Goal: Task Accomplishment & Management: Manage account settings

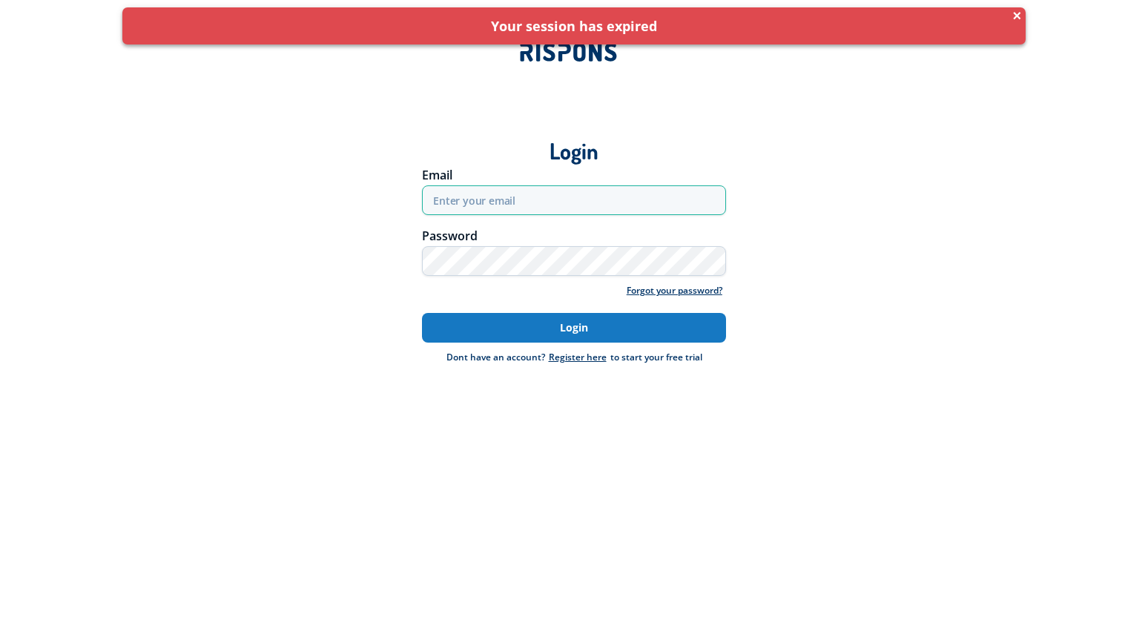
type input "[EMAIL_ADDRESS][DOMAIN_NAME]"
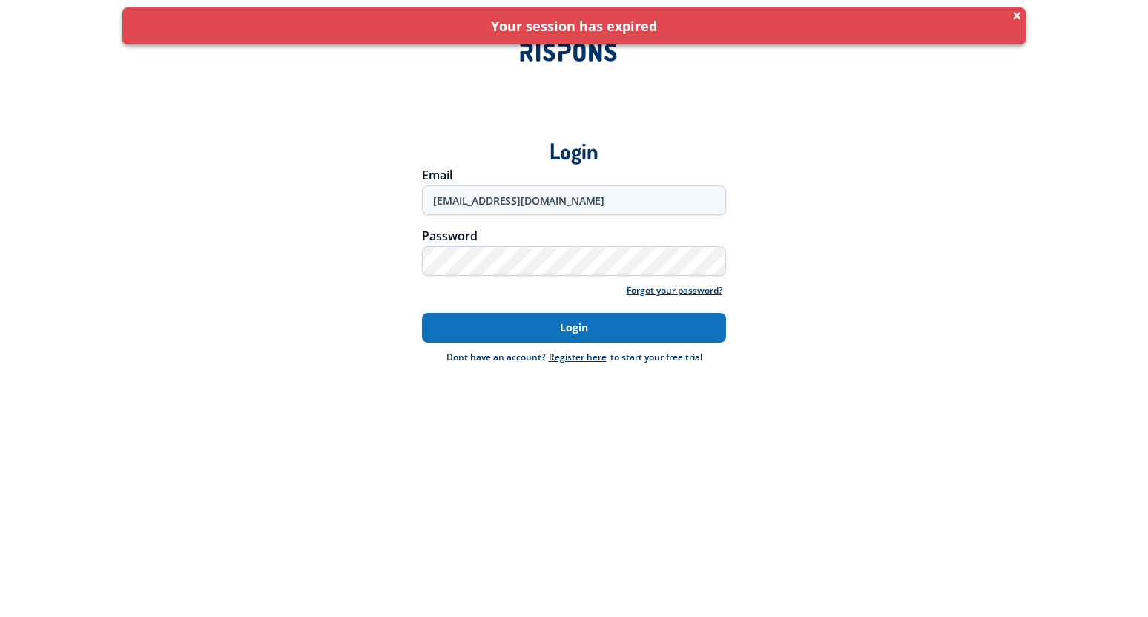
click at [571, 332] on button "Login" at bounding box center [574, 328] width 304 height 30
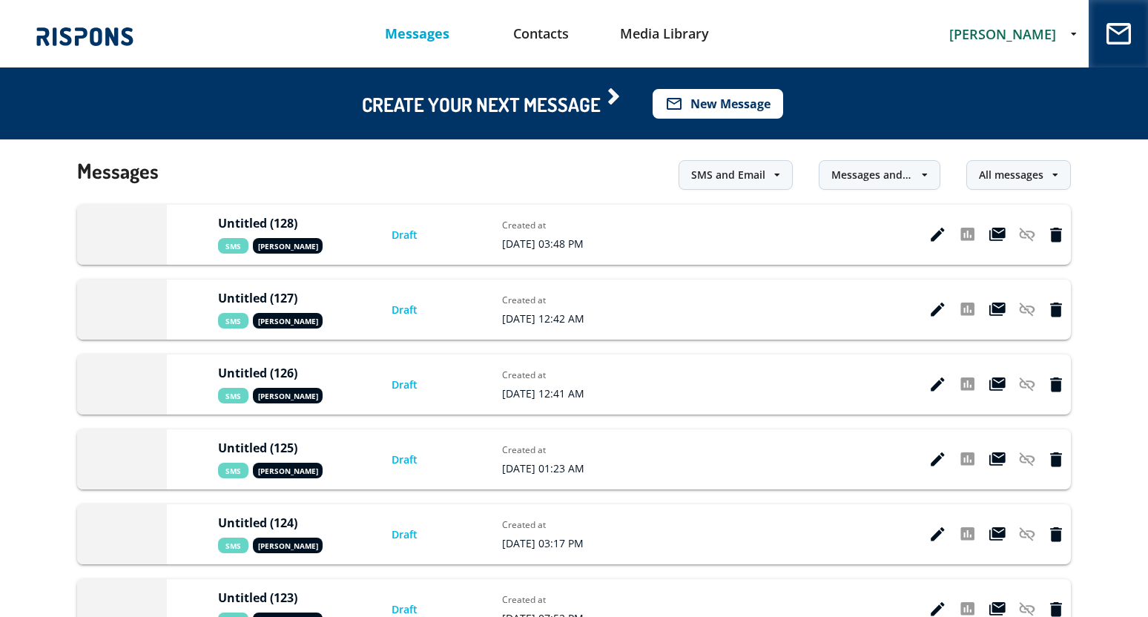
click at [735, 105] on button "mail_outline New Message" at bounding box center [718, 104] width 131 height 30
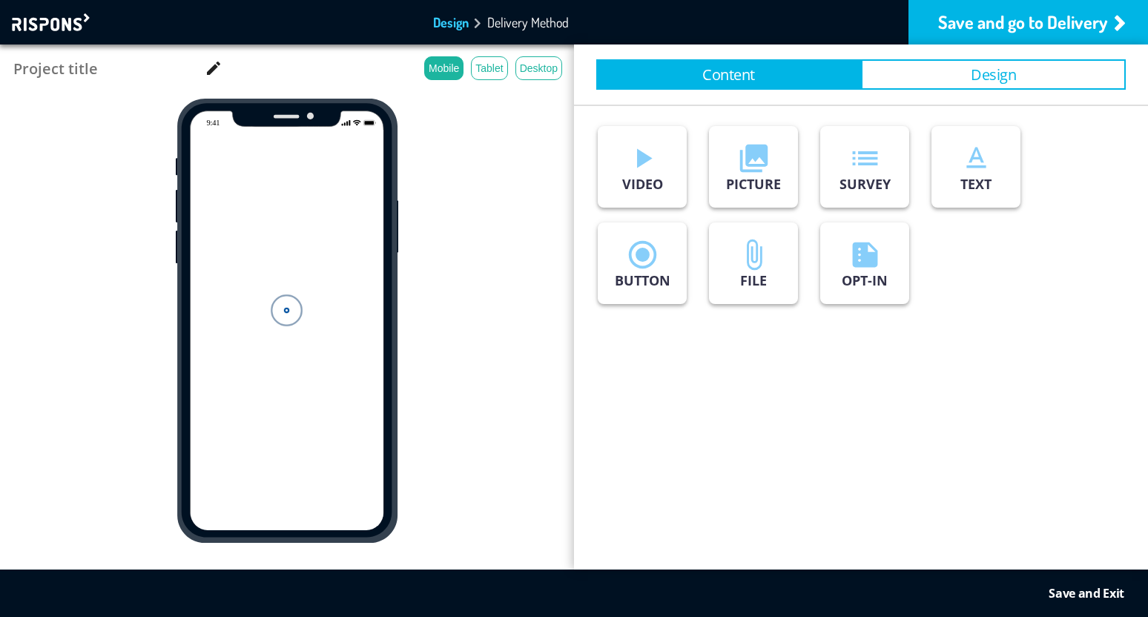
type input "Untitled (129)"
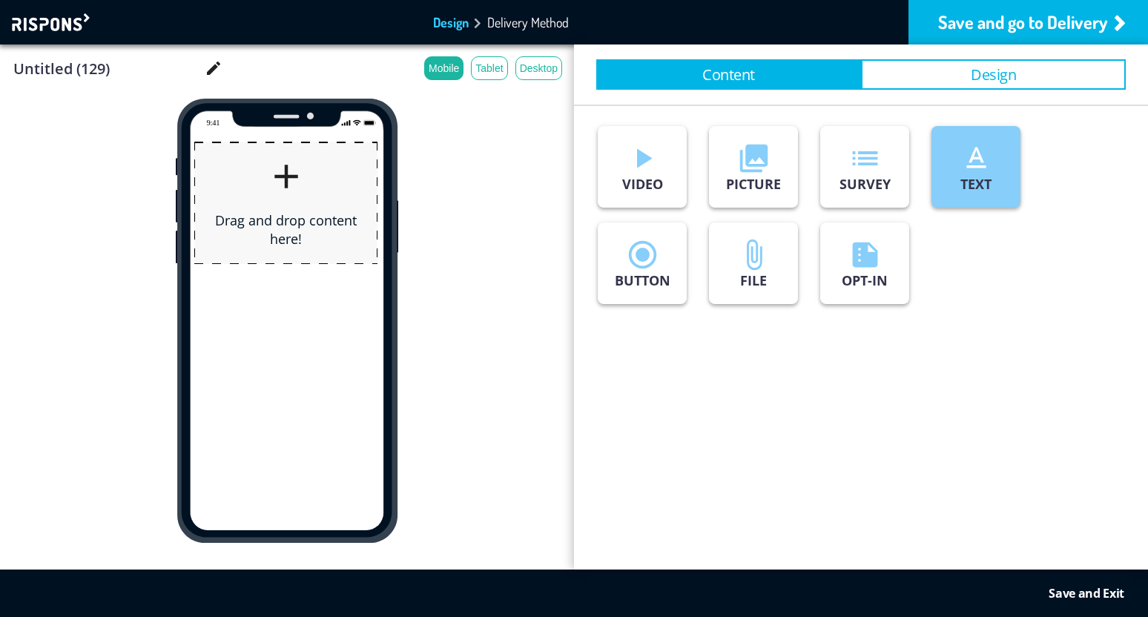
click at [964, 186] on p "TEXT" at bounding box center [976, 184] width 31 height 18
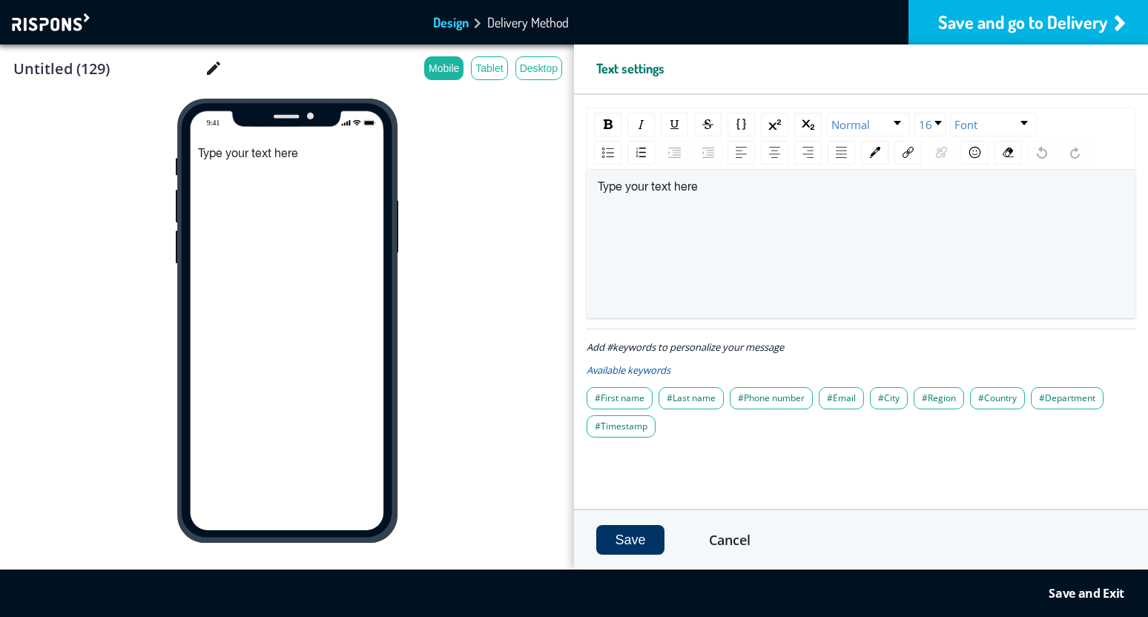
click at [1012, 16] on div "Save and go to Delivery" at bounding box center [1029, 22] width 240 height 45
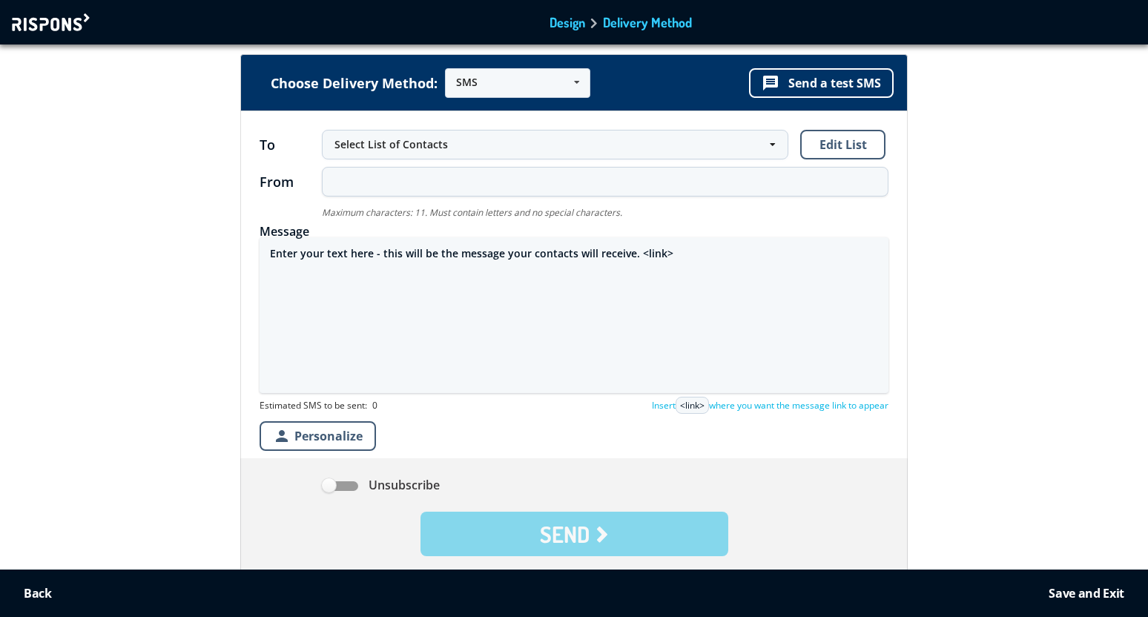
click at [438, 254] on textarea "Enter your text here - this will be the message your contacts will receive. <li…" at bounding box center [574, 315] width 629 height 156
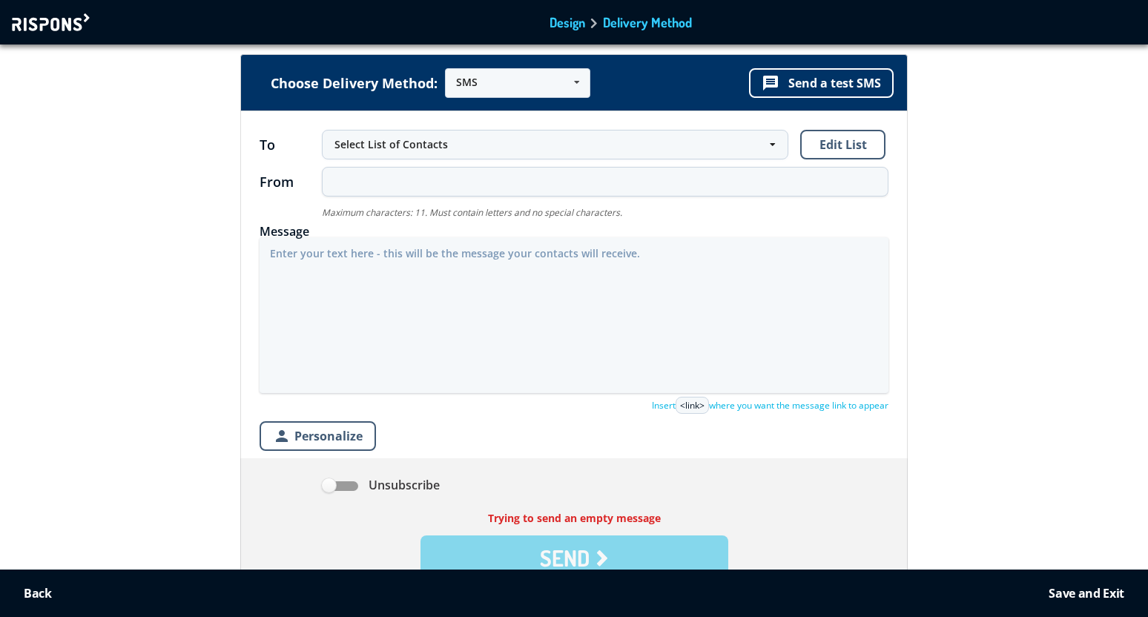
click at [63, 20] on div at bounding box center [53, 22] width 82 height 18
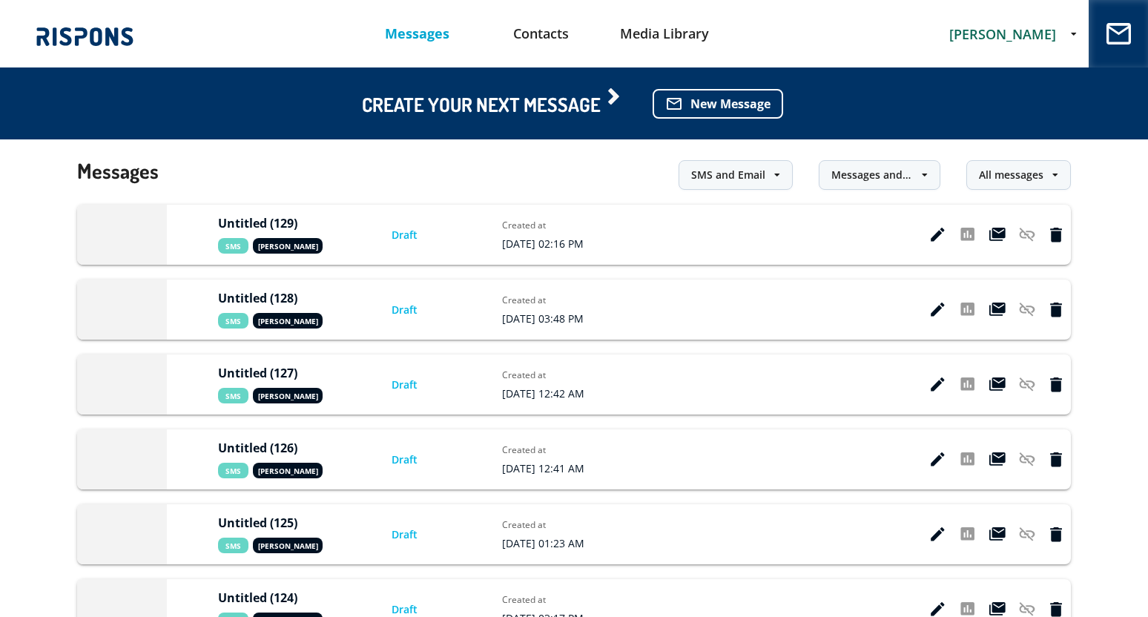
click at [1026, 34] on span "[PERSON_NAME]" at bounding box center [1002, 34] width 107 height 18
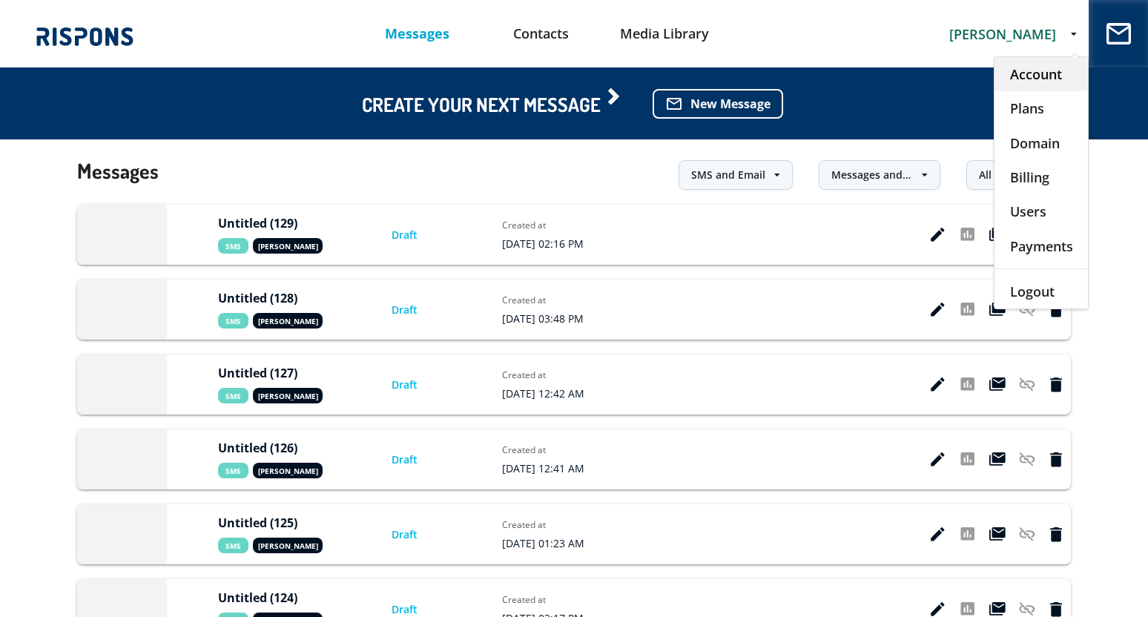
click at [1032, 82] on div "Account" at bounding box center [1041, 74] width 93 height 34
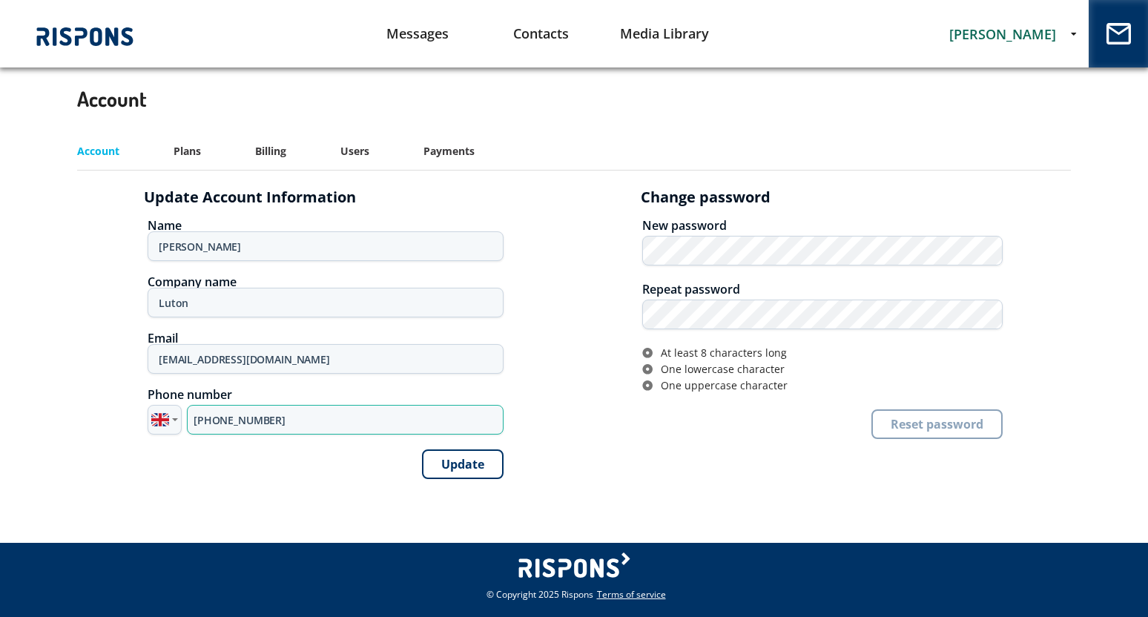
click at [300, 418] on input "+44 7795 308313" at bounding box center [345, 420] width 317 height 30
type input "+40 721618241"
click at [468, 460] on button "Update" at bounding box center [463, 465] width 82 height 30
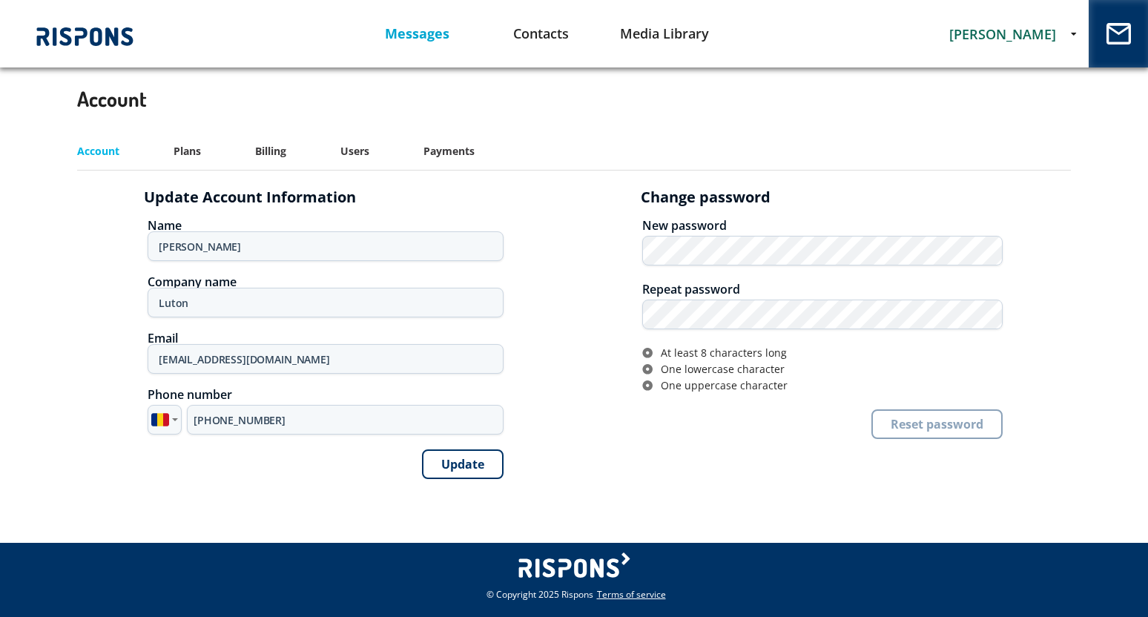
click at [398, 42] on link "Messages" at bounding box center [418, 34] width 124 height 38
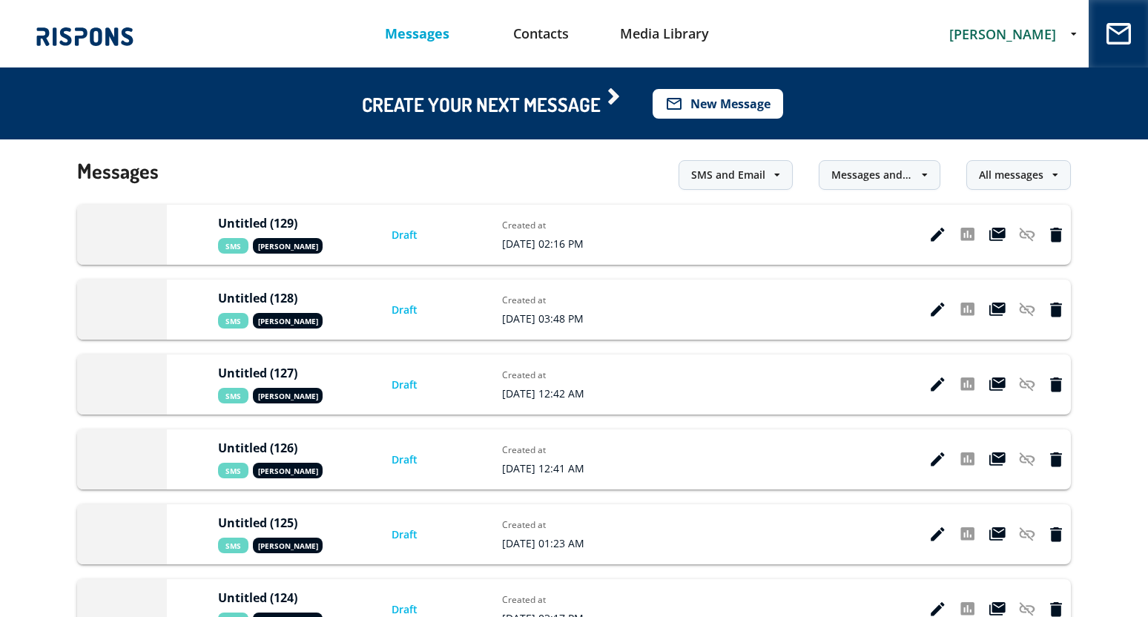
click at [745, 99] on button "mail_outline New Message" at bounding box center [718, 104] width 131 height 30
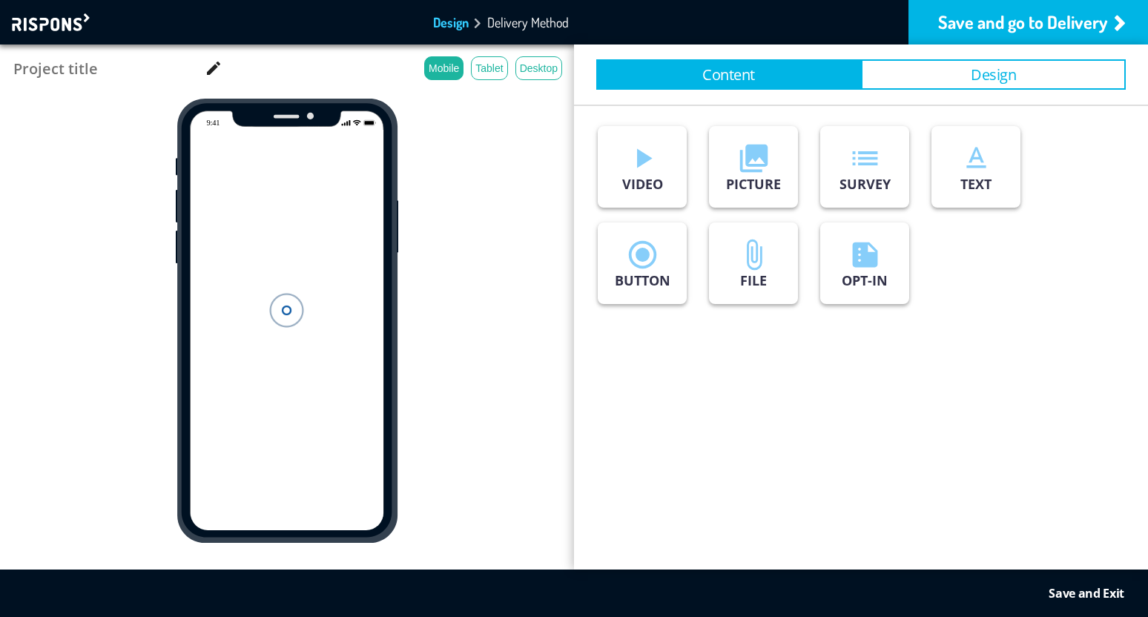
type input "Untitled (130)"
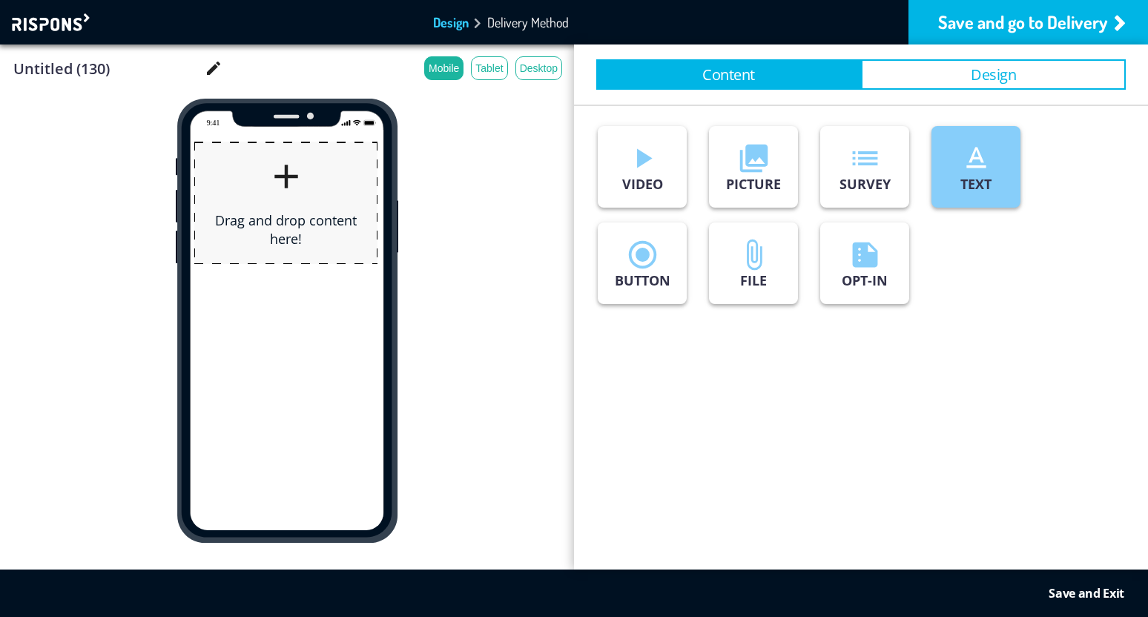
click at [979, 171] on icon "text_format" at bounding box center [976, 158] width 33 height 33
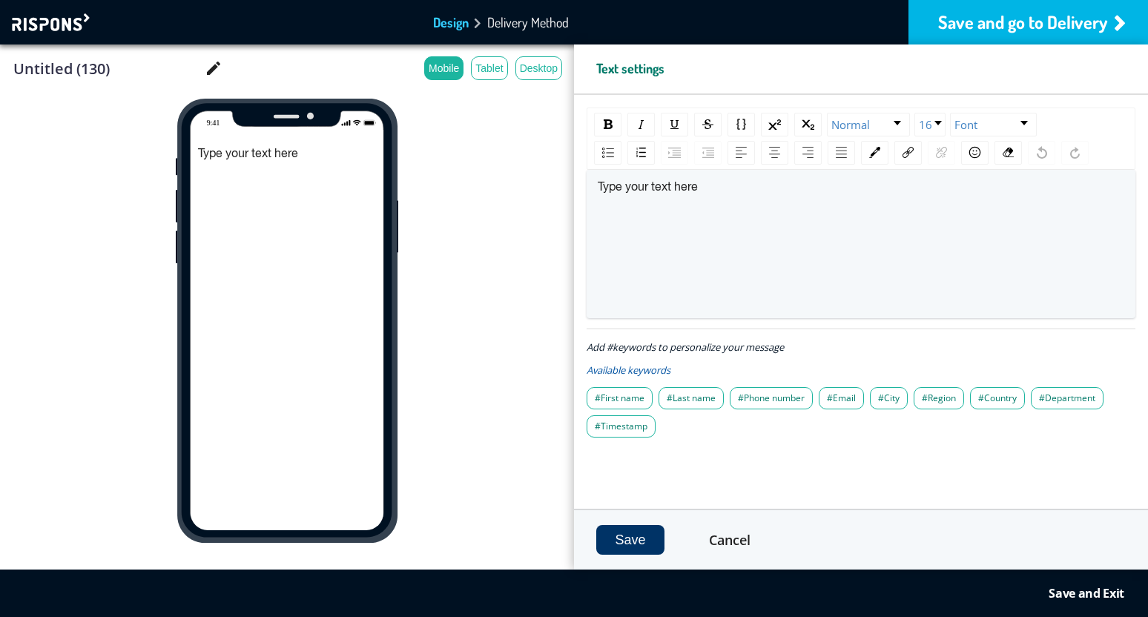
click at [65, 24] on div at bounding box center [53, 22] width 82 height 18
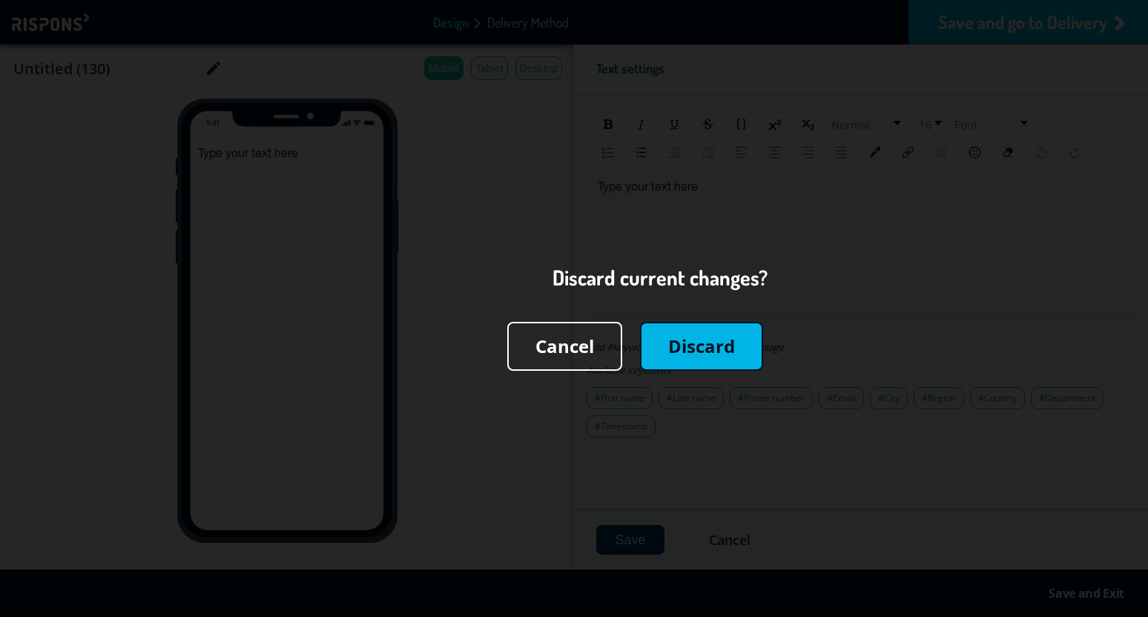
click at [717, 352] on button "Discard" at bounding box center [701, 346] width 123 height 49
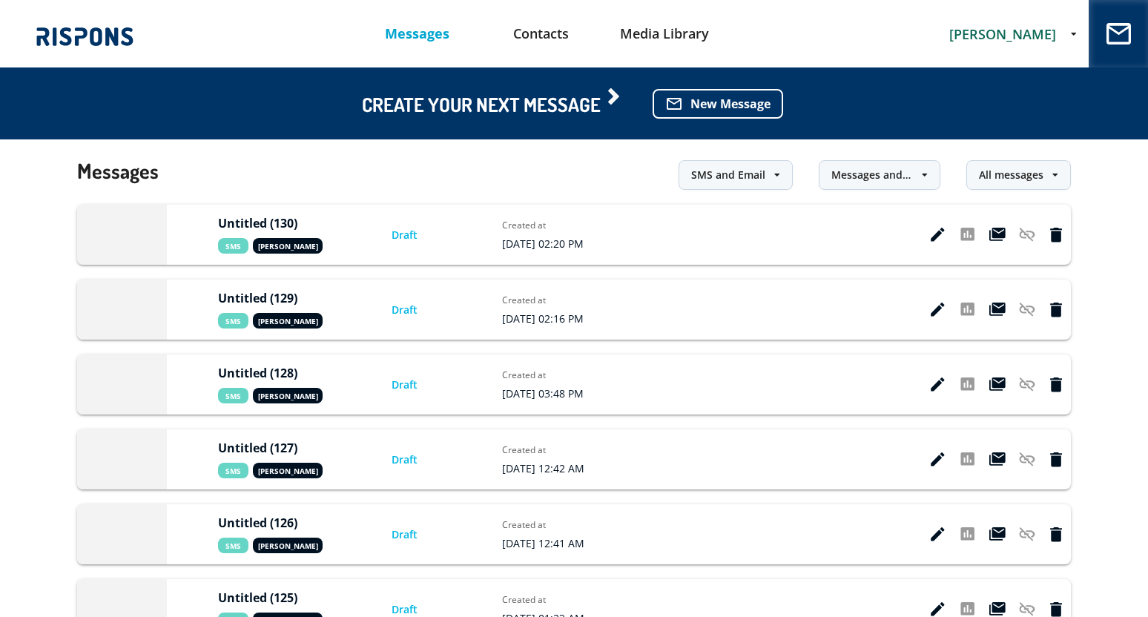
click at [978, 29] on span "[PERSON_NAME]" at bounding box center [1002, 34] width 107 height 18
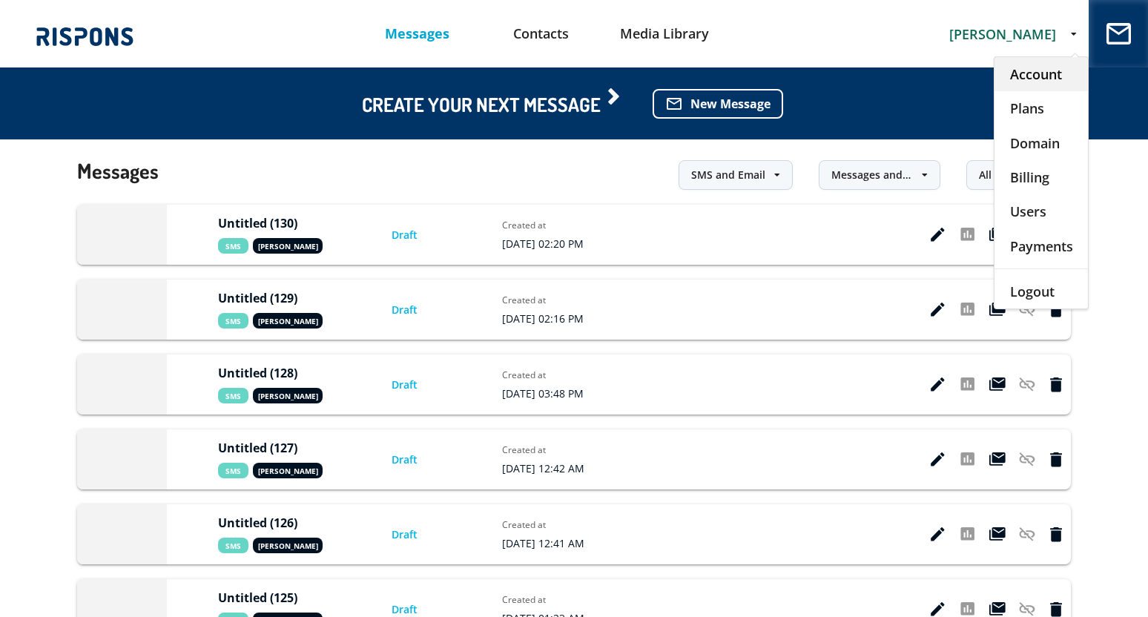
click at [1012, 70] on div "Account" at bounding box center [1041, 74] width 93 height 34
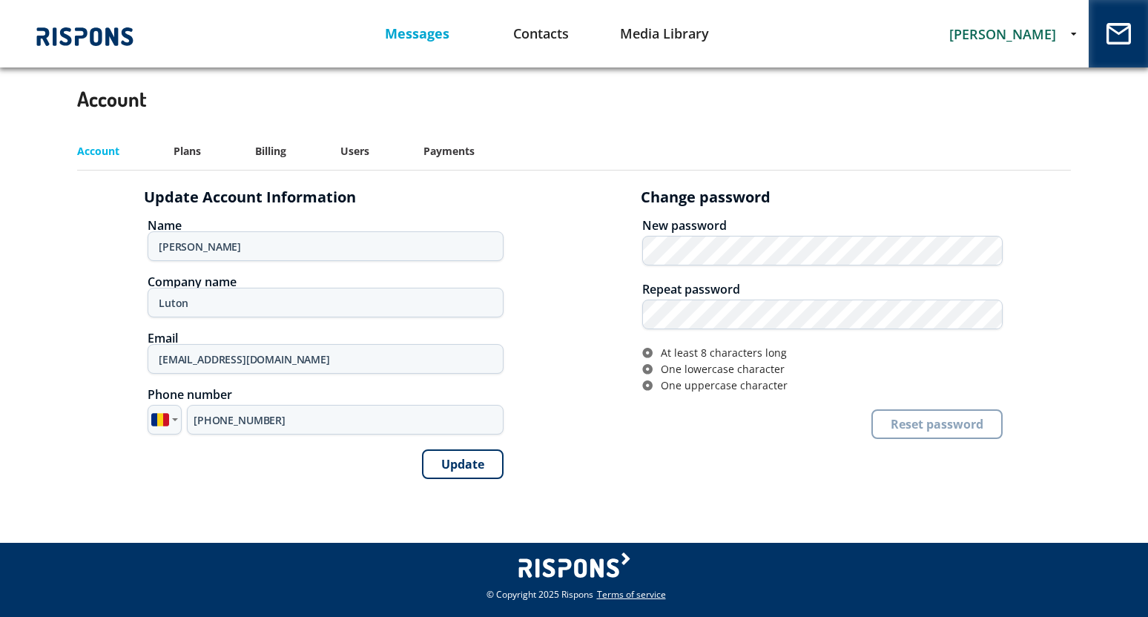
click at [401, 33] on link "Messages" at bounding box center [418, 34] width 124 height 38
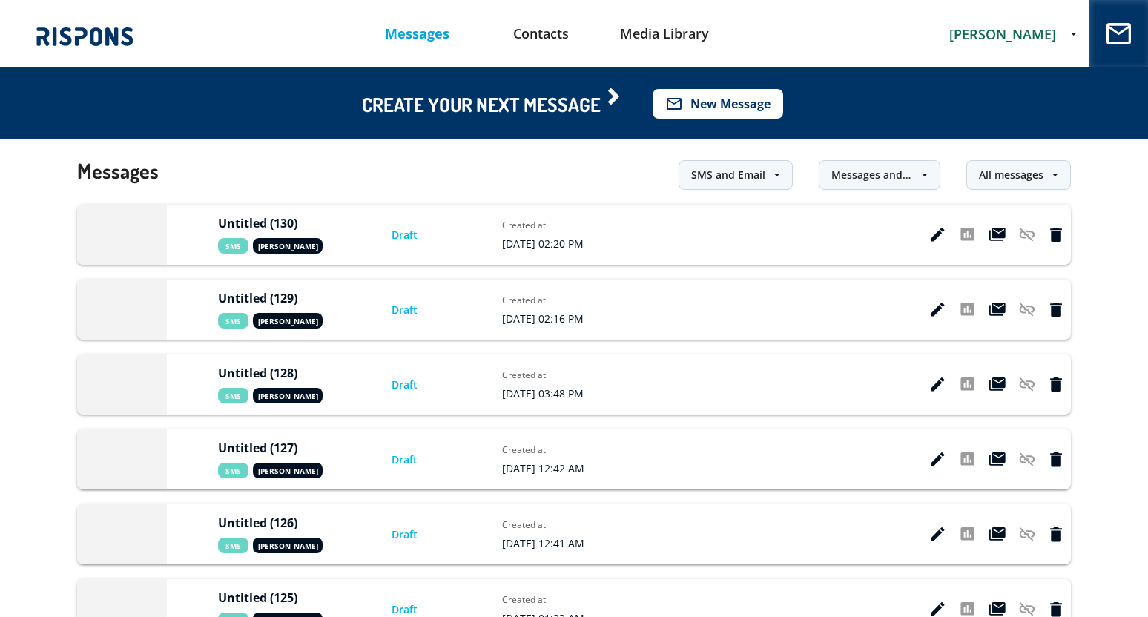
click at [747, 98] on button "mail_outline New Message" at bounding box center [718, 104] width 131 height 30
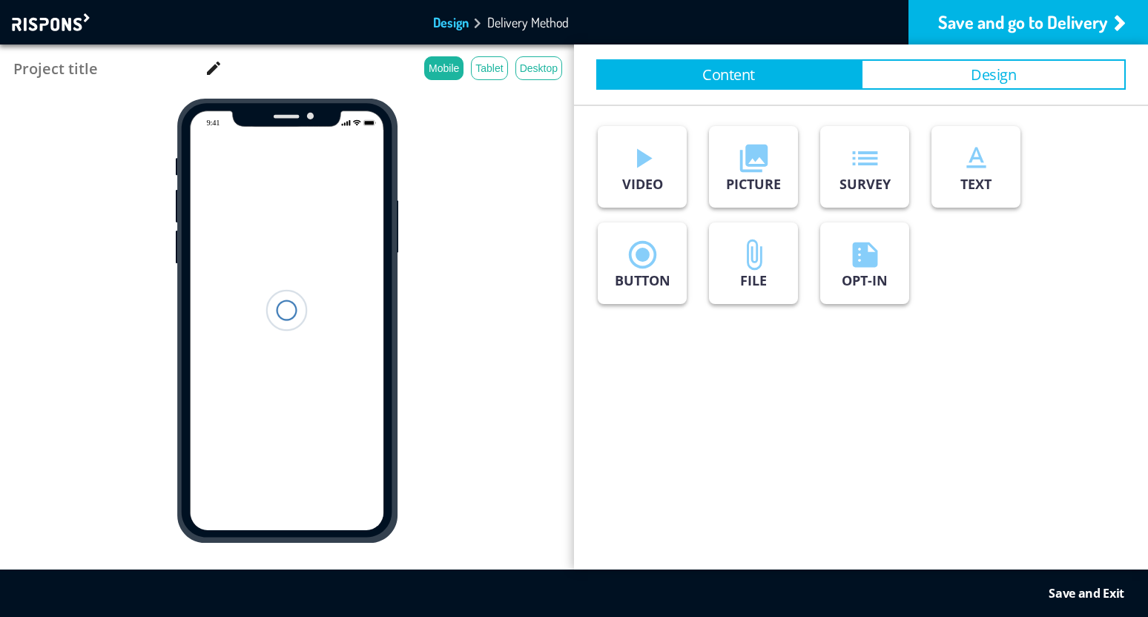
type input "Untitled (131)"
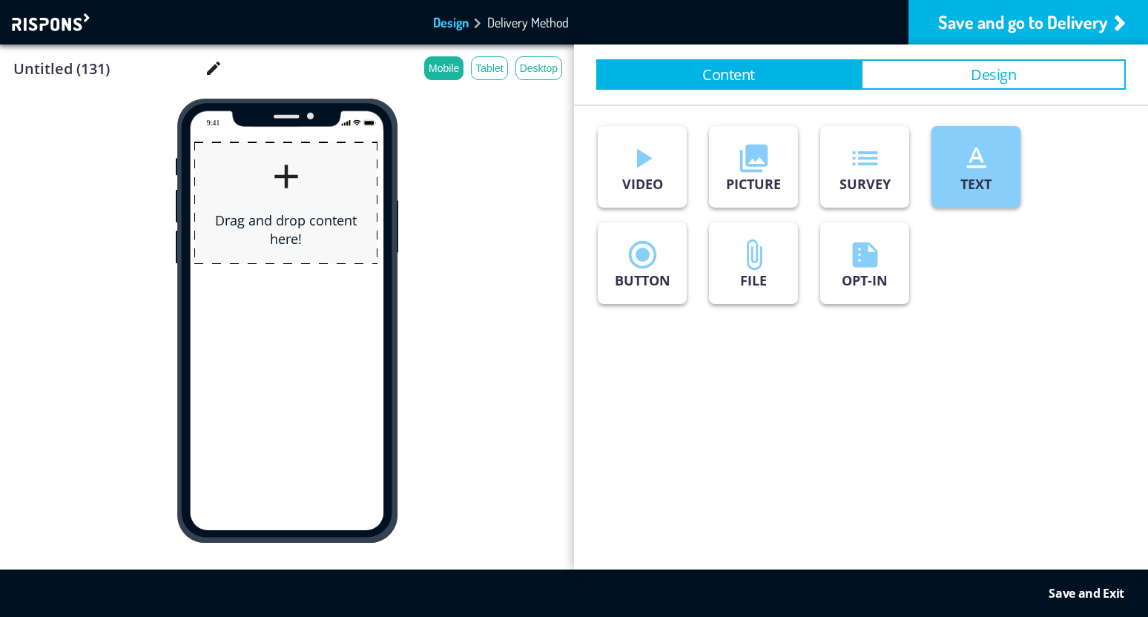
click at [1003, 171] on button "text_format TEXT" at bounding box center [976, 167] width 89 height 82
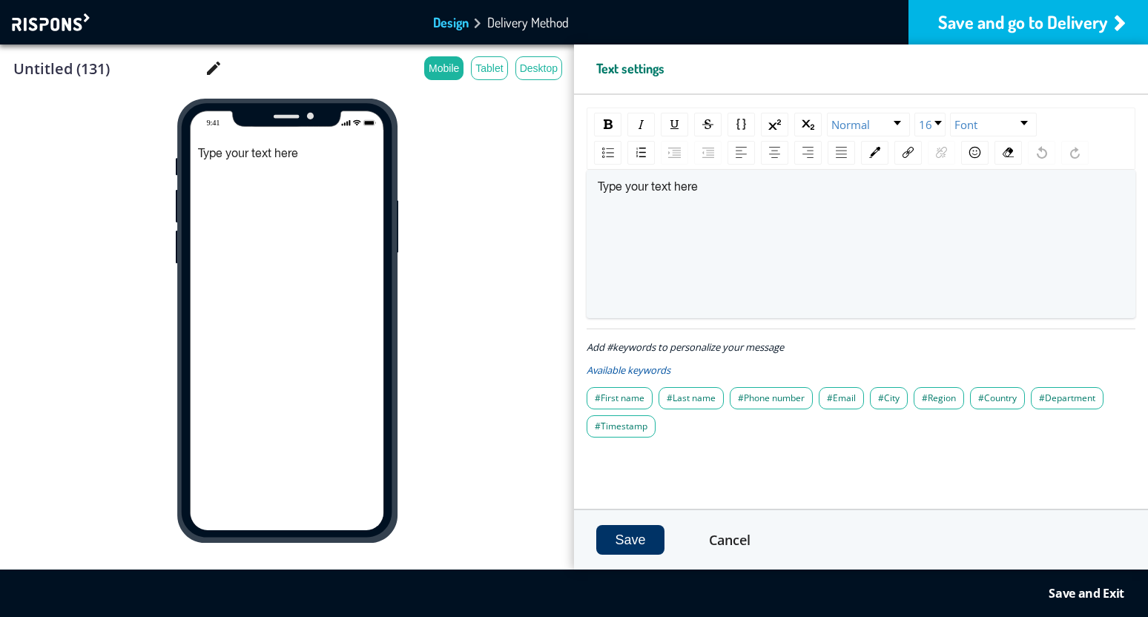
click at [1030, 27] on div "Save and go to Delivery" at bounding box center [1029, 22] width 240 height 45
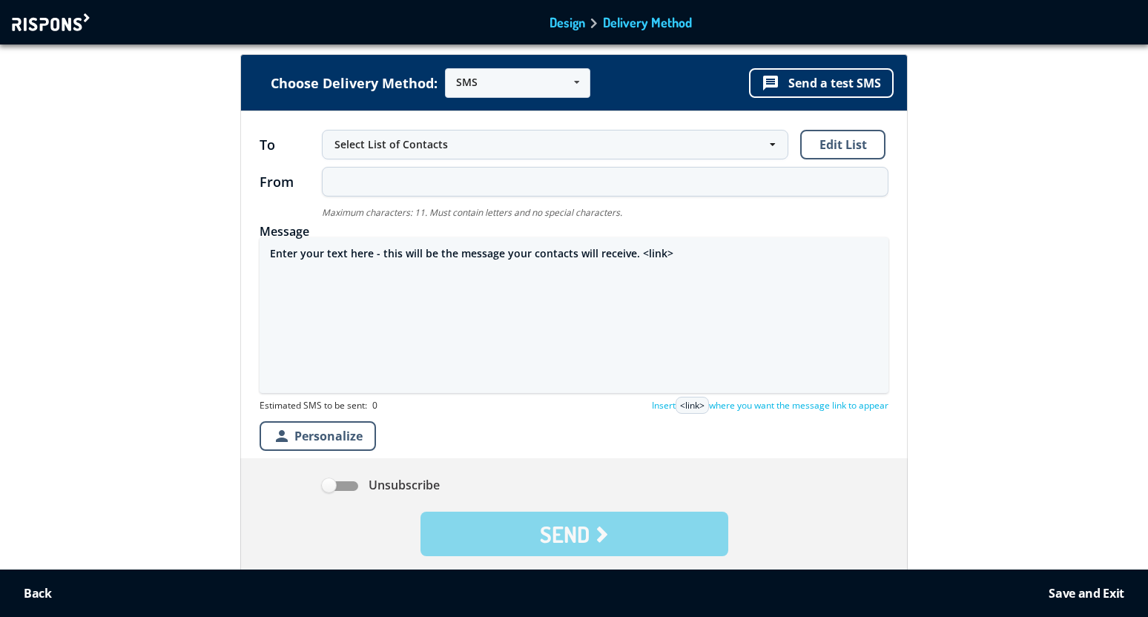
click at [317, 256] on textarea "Enter your text here - this will be the message your contacts will receive. <li…" at bounding box center [574, 315] width 629 height 156
paste textarea "🚨ALERTĂ BINANCE🚨 Încercare de conectare detectată de pe un dispozitiv necunoscu…"
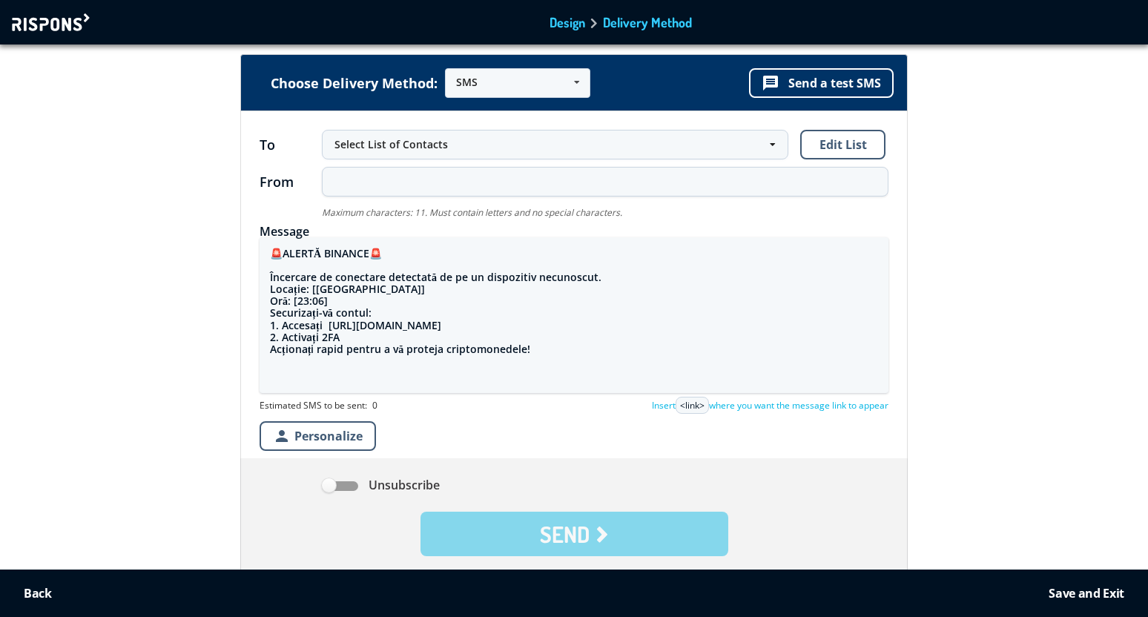
click at [301, 300] on textarea "🚨ALERTĂ BINANCE🚨 Încercare de conectare detectată de pe un dispozitiv necunoscu…" at bounding box center [574, 315] width 629 height 156
click at [323, 306] on textarea "🚨ALERTĂ BINANCE🚨 Încercare de conectare detectată de pe un dispozitiv necunoscu…" at bounding box center [574, 315] width 629 height 156
type textarea "🚨ALERTĂ BINANCE🚨 Încercare de conectare detectată de pe un dispozitiv necunoscu…"
click at [838, 79] on button "message Send a test SMS" at bounding box center [821, 83] width 145 height 30
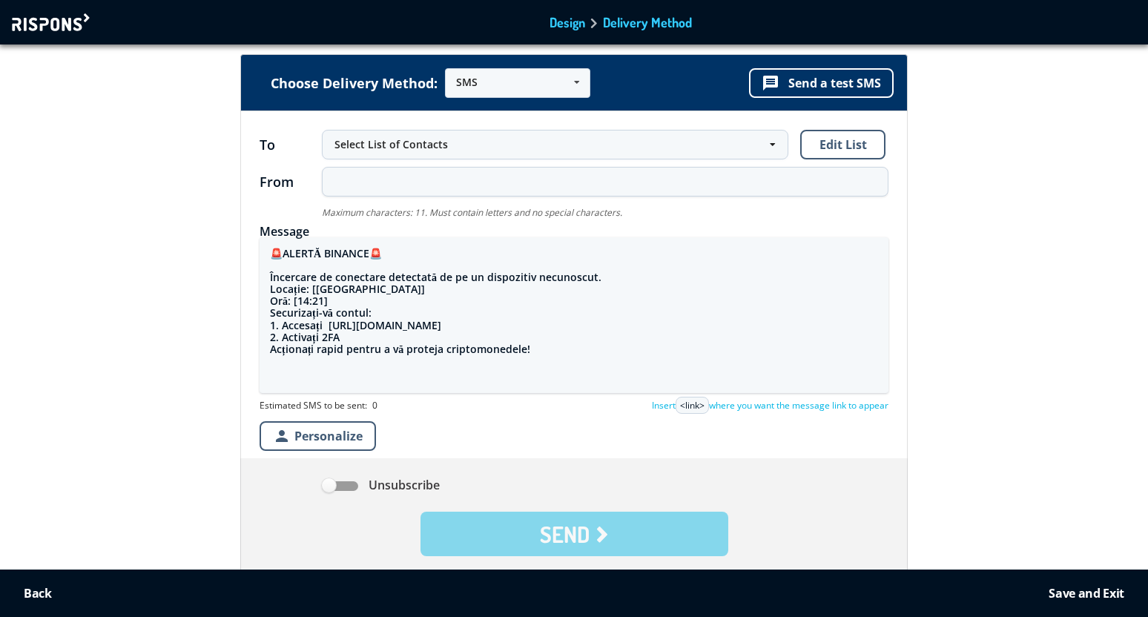
drag, startPoint x: 269, startPoint y: 253, endPoint x: 564, endPoint y: 357, distance: 313.0
click at [564, 358] on textarea "🚨ALERTĂ BINANCE🚨 Încercare de conectare detectată de pe un dispozitiv necunoscu…" at bounding box center [574, 315] width 629 height 156
click at [185, 316] on div "Choose Delivery Method: SMS SMS Email URL message Send a test SMS To Select Lis…" at bounding box center [574, 352] width 1169 height 594
click at [66, 16] on div at bounding box center [53, 22] width 82 height 18
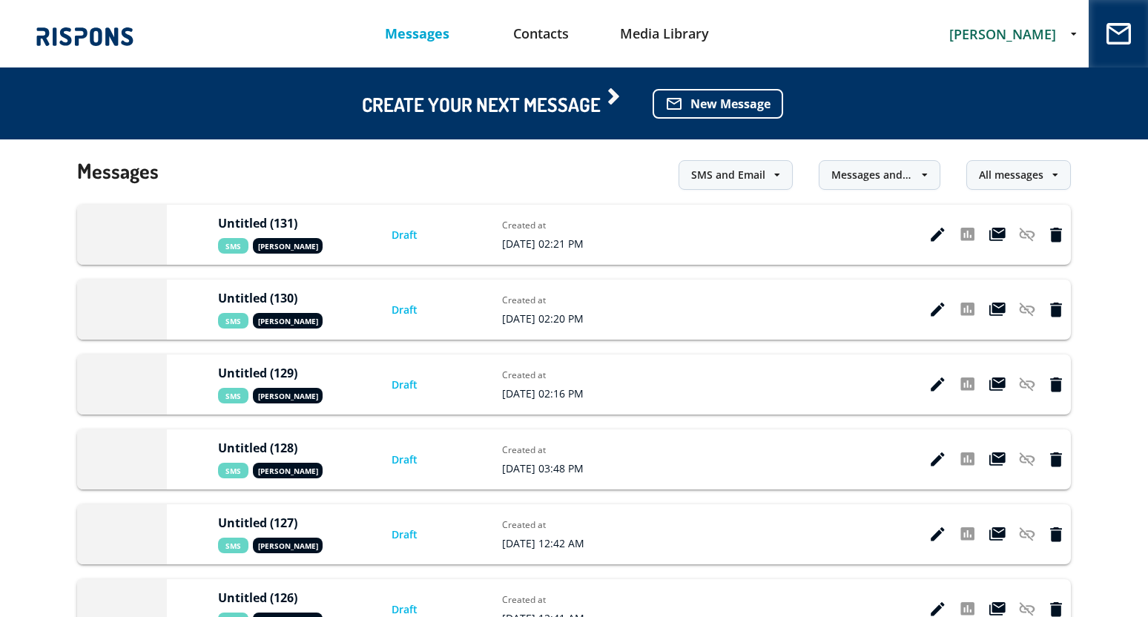
click at [1012, 30] on span "[PERSON_NAME]" at bounding box center [1002, 34] width 107 height 18
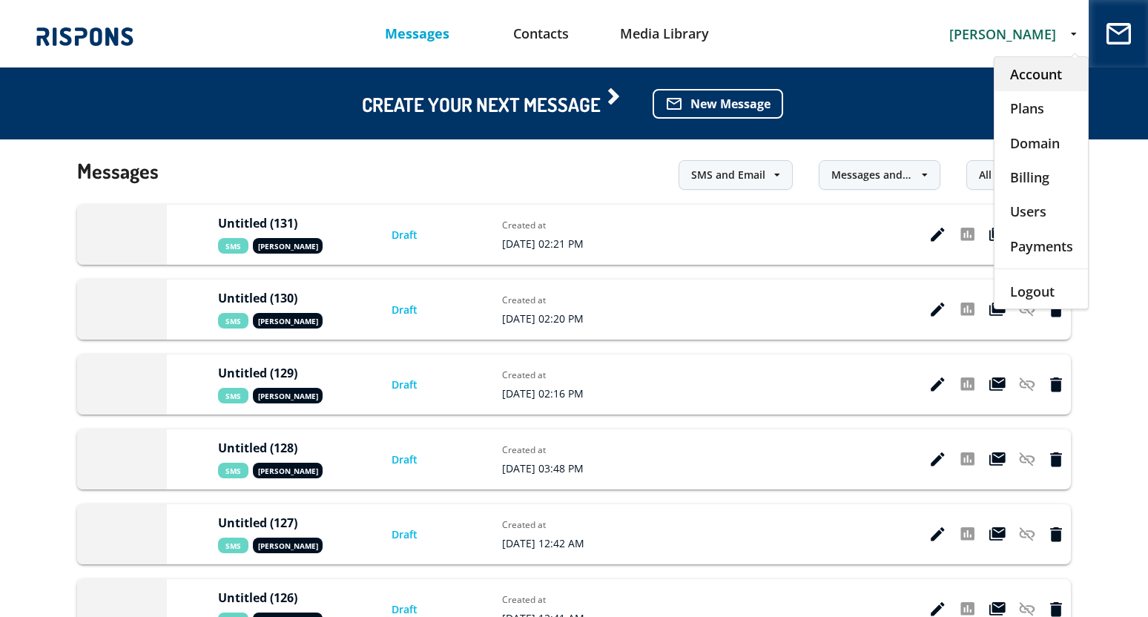
click at [1027, 76] on div "Account" at bounding box center [1041, 74] width 93 height 34
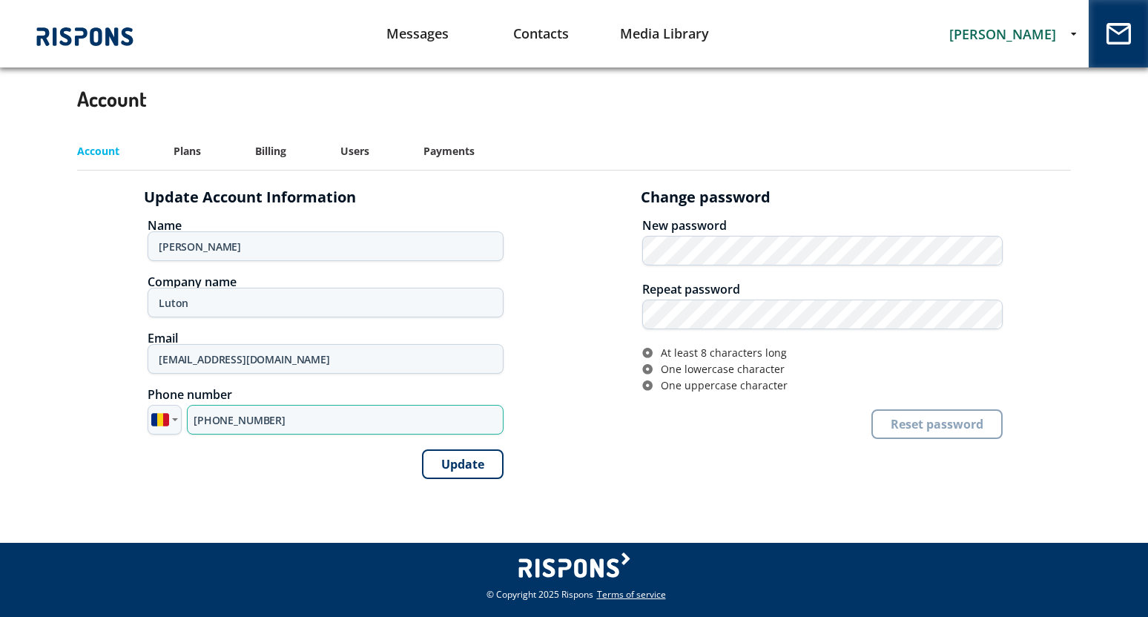
click at [231, 424] on input "+40 721618241" at bounding box center [345, 420] width 317 height 30
type input "[PHONE_NUMBER]"
click at [450, 469] on button "Update" at bounding box center [463, 465] width 82 height 30
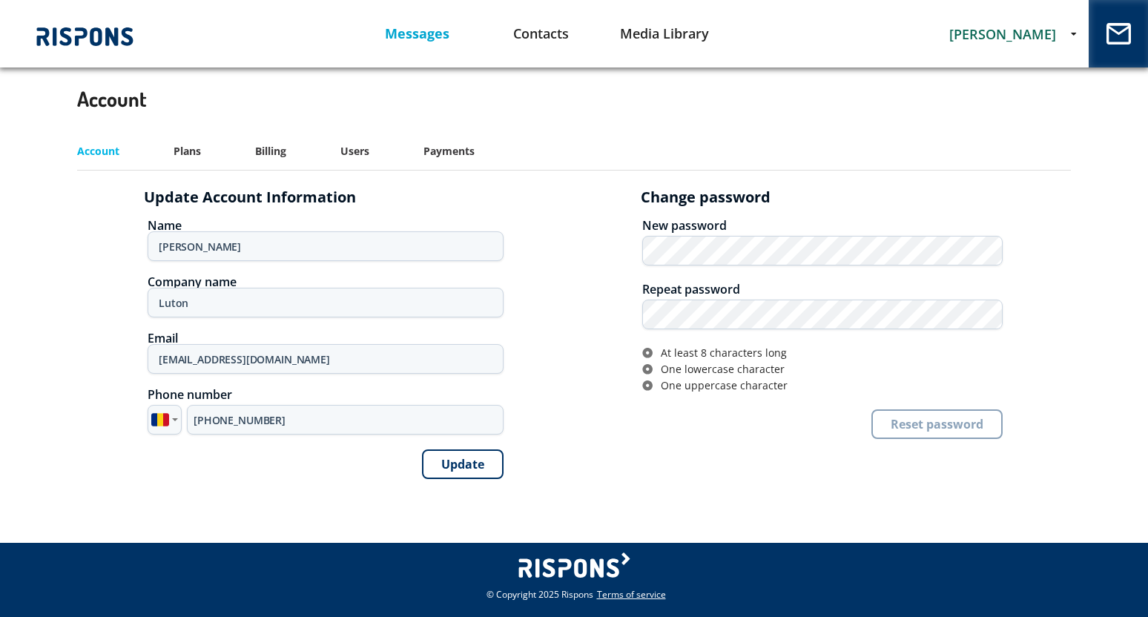
click at [421, 36] on link "Messages" at bounding box center [418, 34] width 124 height 38
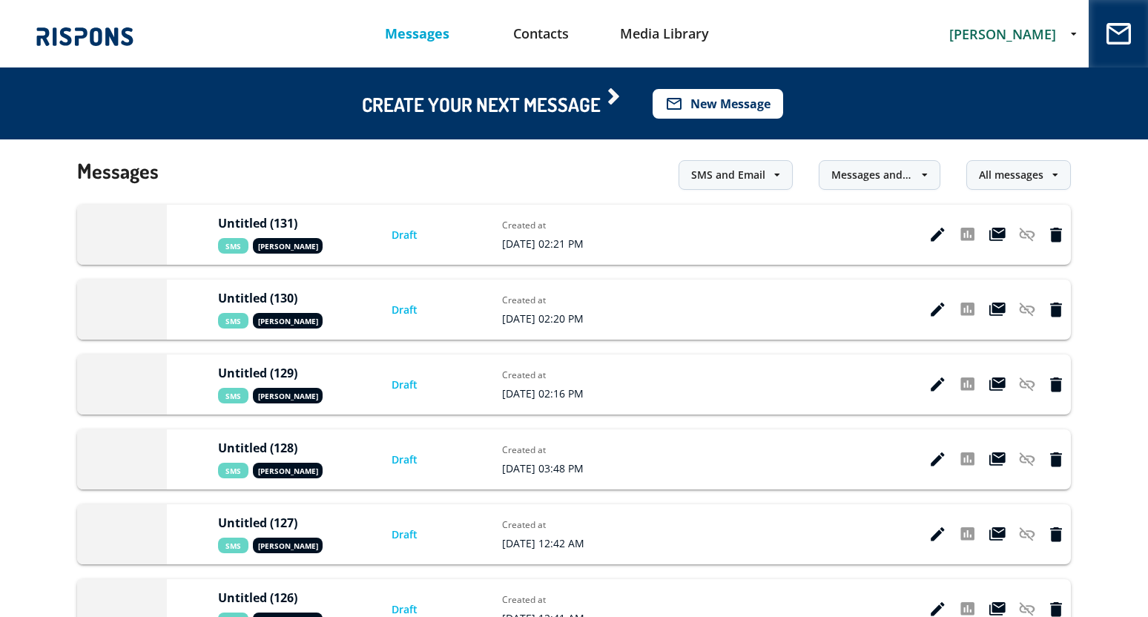
click at [740, 108] on button "mail_outline New Message" at bounding box center [718, 104] width 131 height 30
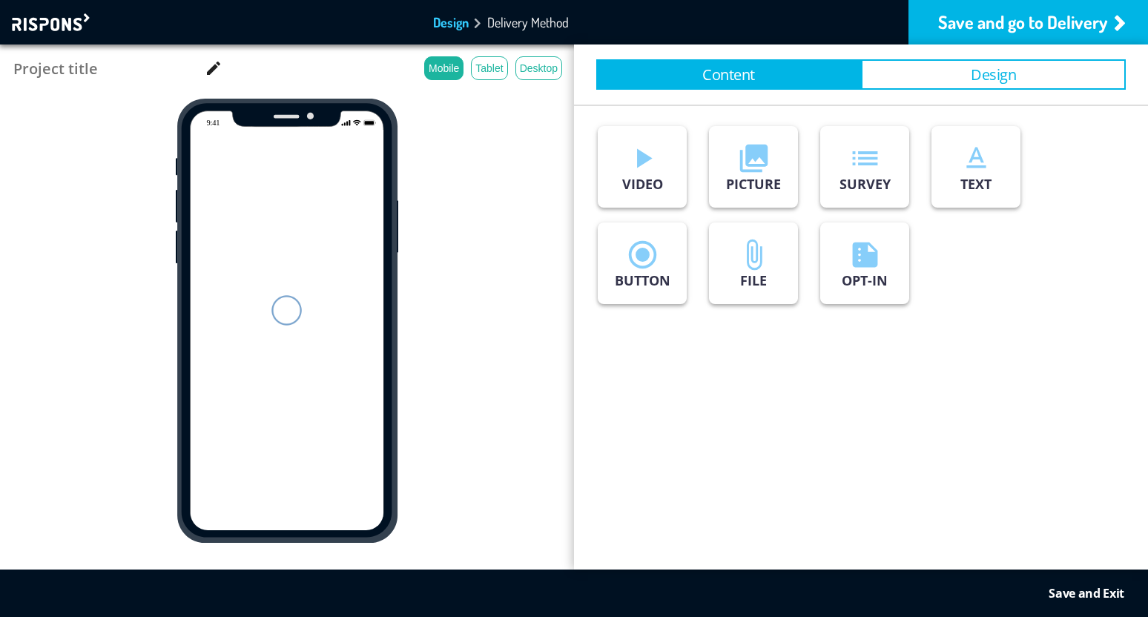
type input "Untitled (132)"
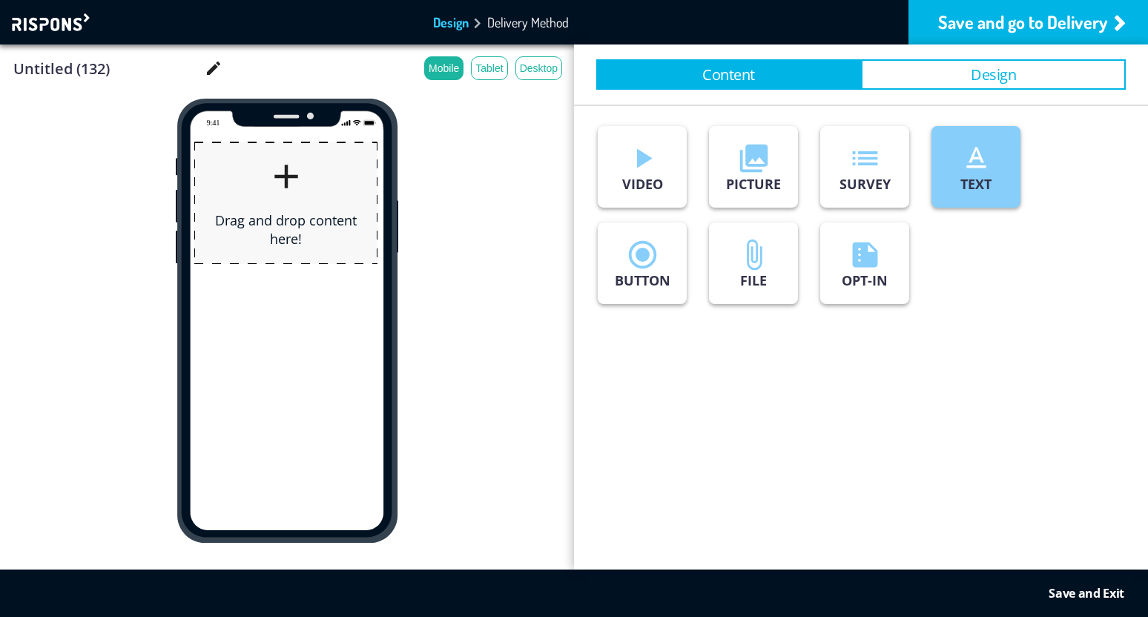
click at [984, 177] on p "TEXT" at bounding box center [976, 184] width 31 height 18
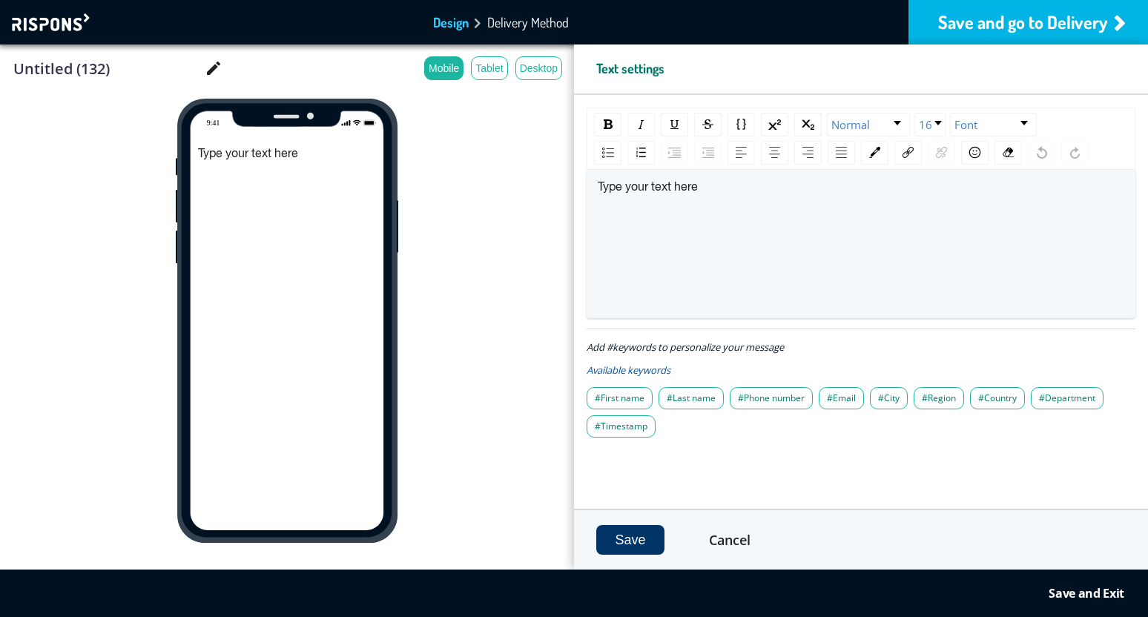
click at [995, 19] on div "Save and go to Delivery" at bounding box center [1029, 22] width 240 height 45
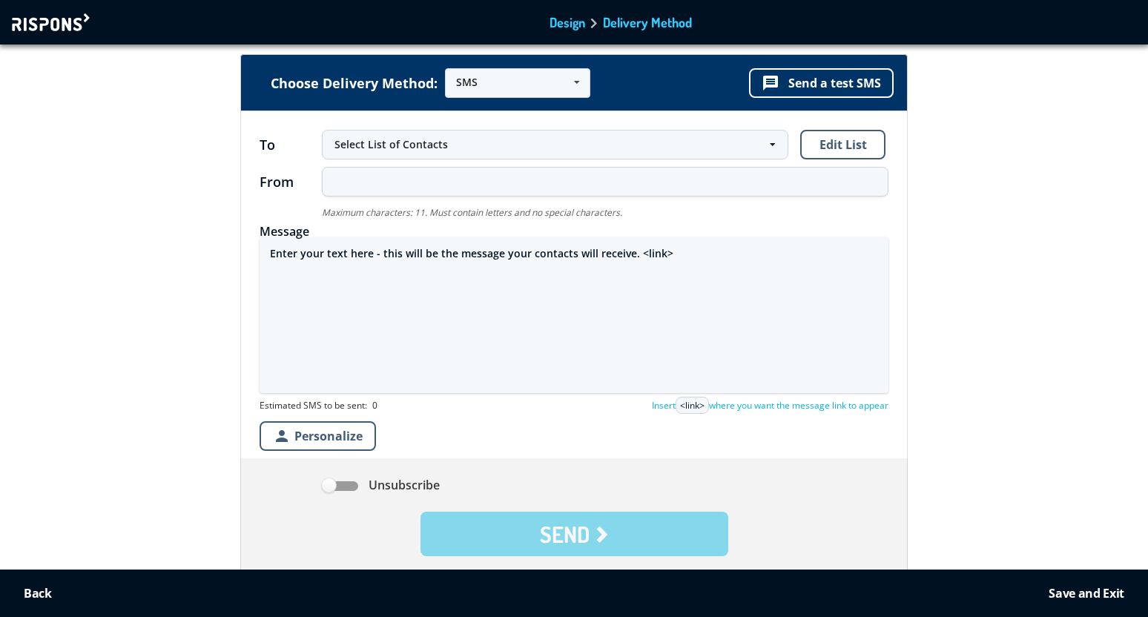
click at [443, 259] on textarea "Enter your text here - this will be the message your contacts will receive. <li…" at bounding box center [574, 315] width 629 height 156
click at [443, 258] on textarea "Enter your text here - this will be the message your contacts will receive. <li…" at bounding box center [574, 315] width 629 height 156
paste textarea "🚨ALERTĂ BINANCE🚨 Încercare de conectare detectată de pe un dispozitiv necunoscu…"
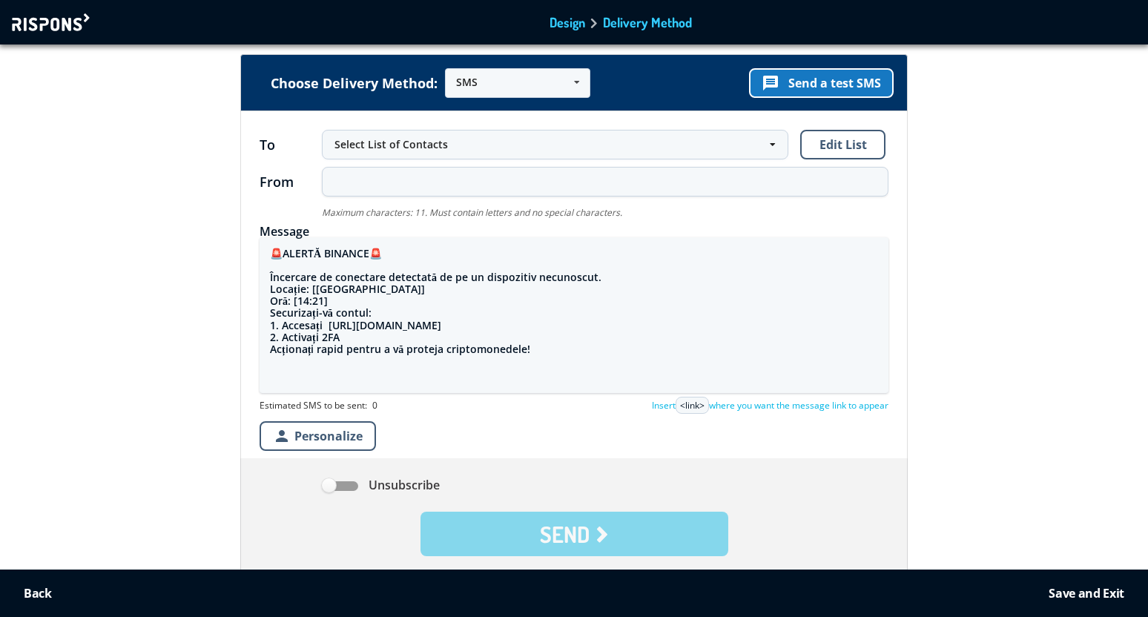
type textarea "🚨ALERTĂ BINANCE🚨 Încercare de conectare detectată de pe un dispozitiv necunoscu…"
click at [852, 80] on button "message Send a test SMS" at bounding box center [821, 83] width 145 height 30
click at [174, 306] on div "Choose Delivery Method: SMS SMS Email URL message Send a test SMS To Select Lis…" at bounding box center [574, 352] width 1169 height 594
drag, startPoint x: 271, startPoint y: 250, endPoint x: 618, endPoint y: 342, distance: 358.4
click at [618, 342] on textarea "🚨ALERTĂ BINANCE🚨 Încercare de conectare detectată de pe un dispozitiv necunoscu…" at bounding box center [574, 315] width 629 height 156
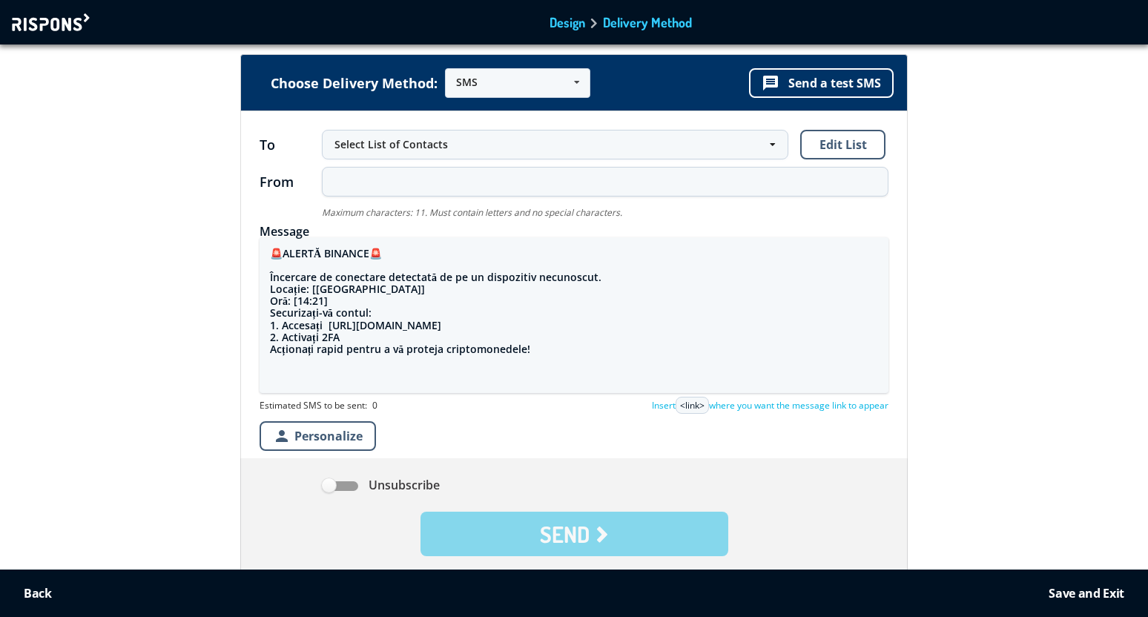
click at [556, 344] on textarea "🚨ALERTĂ BINANCE🚨 Încercare de conectare detectată de pe un dispozitiv necunoscu…" at bounding box center [574, 315] width 629 height 156
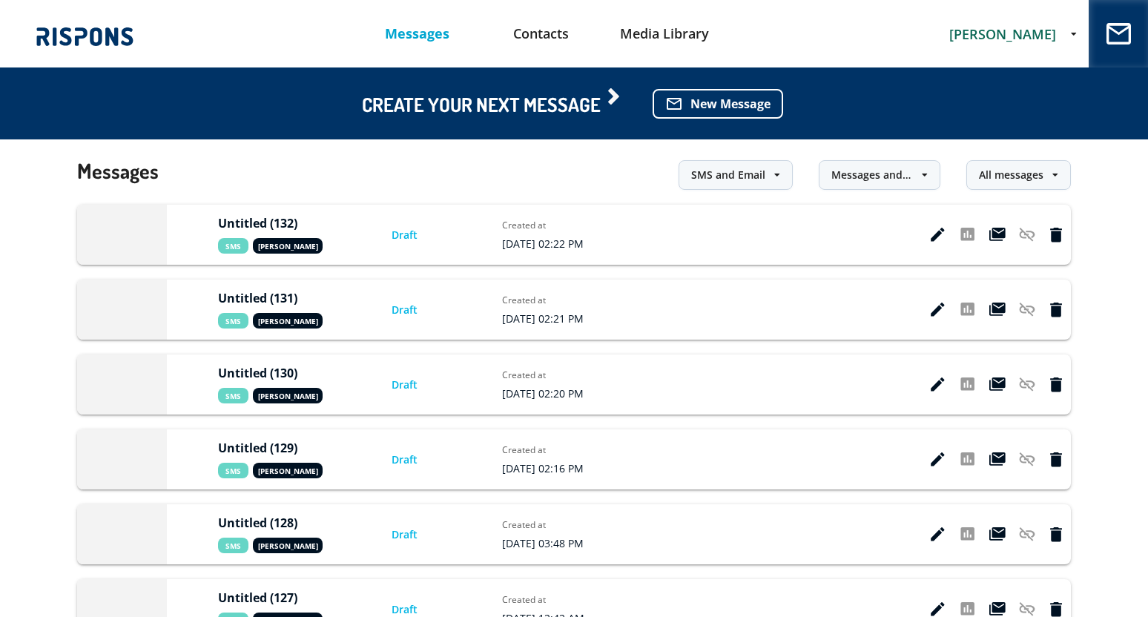
click at [993, 32] on span "[PERSON_NAME]" at bounding box center [1002, 34] width 107 height 18
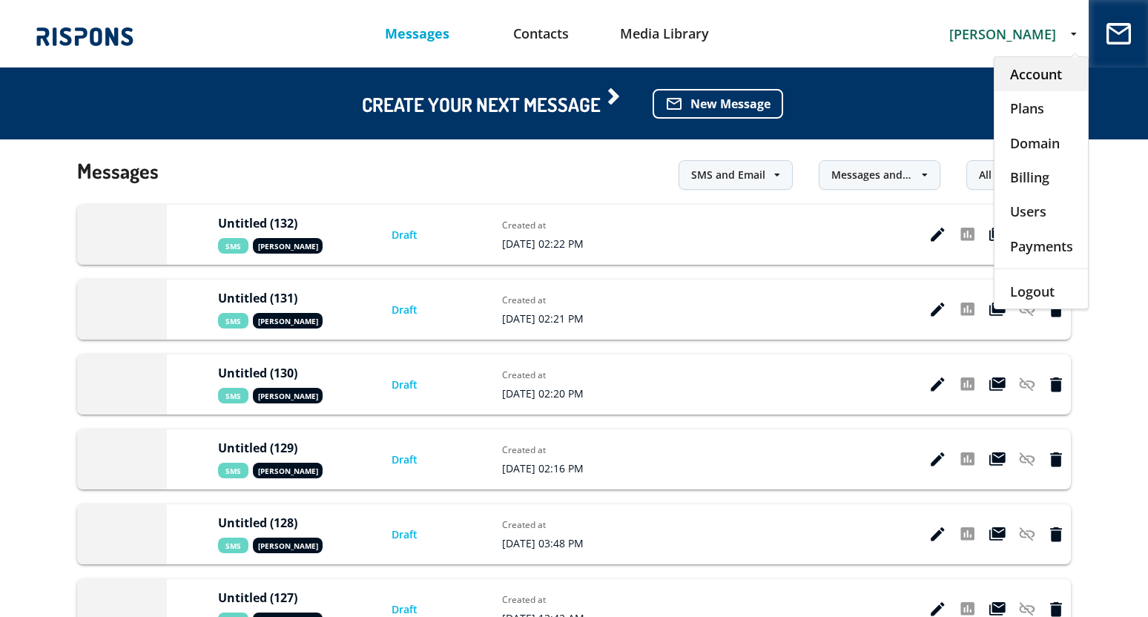
click at [1013, 71] on div "Account" at bounding box center [1041, 74] width 93 height 34
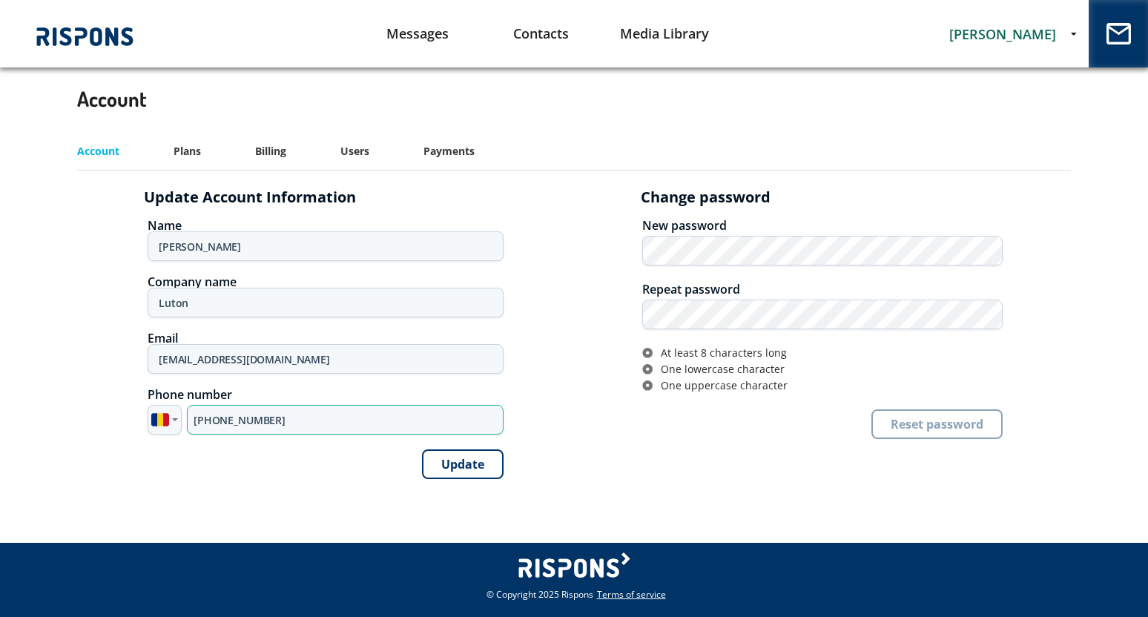
click at [225, 420] on input "[PHONE_NUMBER]" at bounding box center [345, 420] width 317 height 30
paste input "91 86998-6509"
type input "[PHONE_NUMBER]"
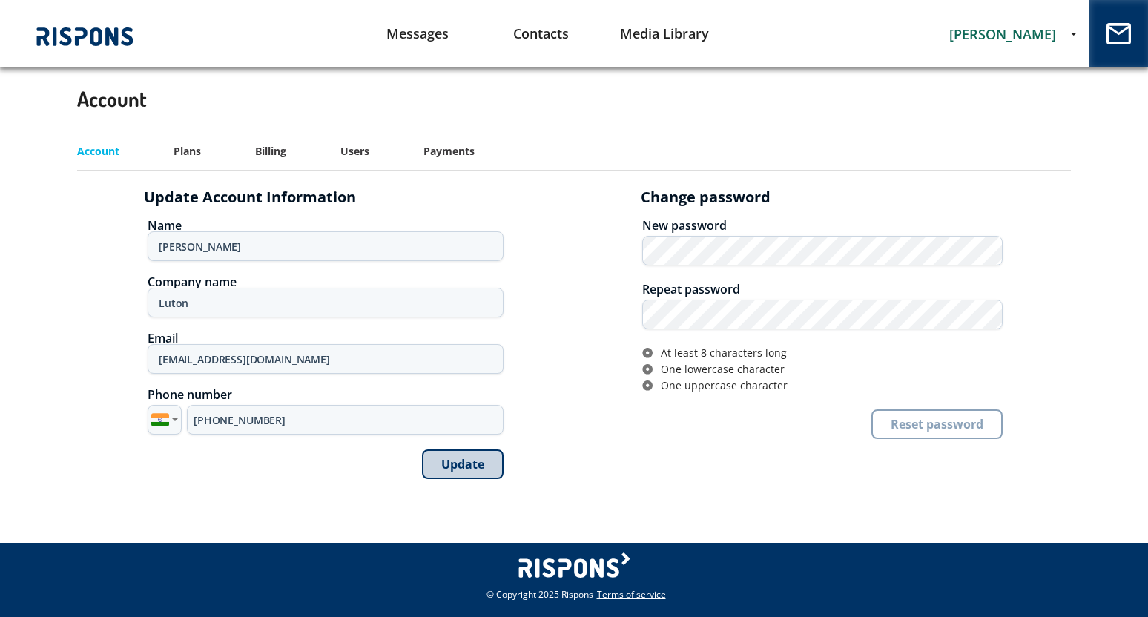
click at [463, 461] on button "Update" at bounding box center [463, 465] width 82 height 30
